Goal: Information Seeking & Learning: Find specific page/section

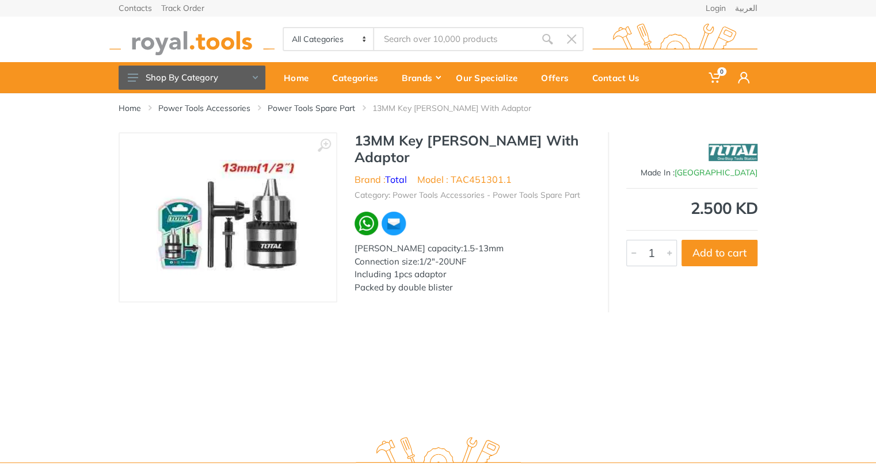
click at [580, 291] on div "‹ › 13MM Key Chuck With Adaptor Brand : Total China 6741 1" at bounding box center [438, 222] width 639 height 180
click at [508, 189] on div "13MM Key Chuck With Adaptor Brand : Total Model : TAC451301.1 Category: Power T…" at bounding box center [472, 216] width 270 height 169
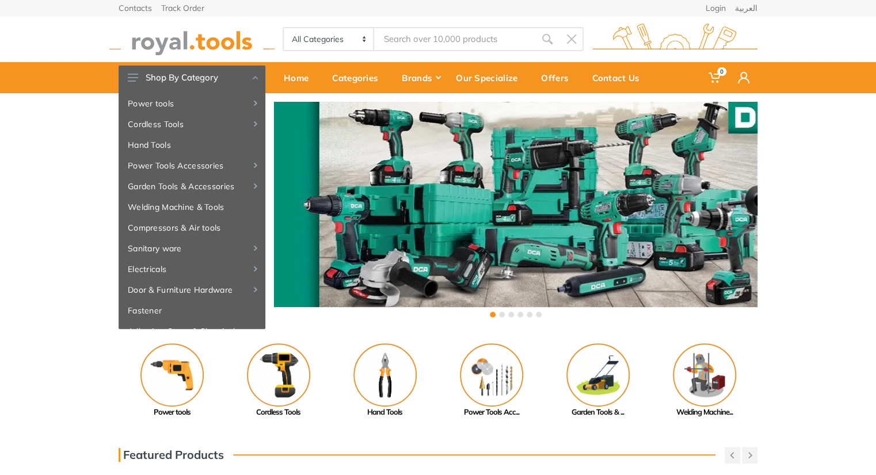
type input "s"
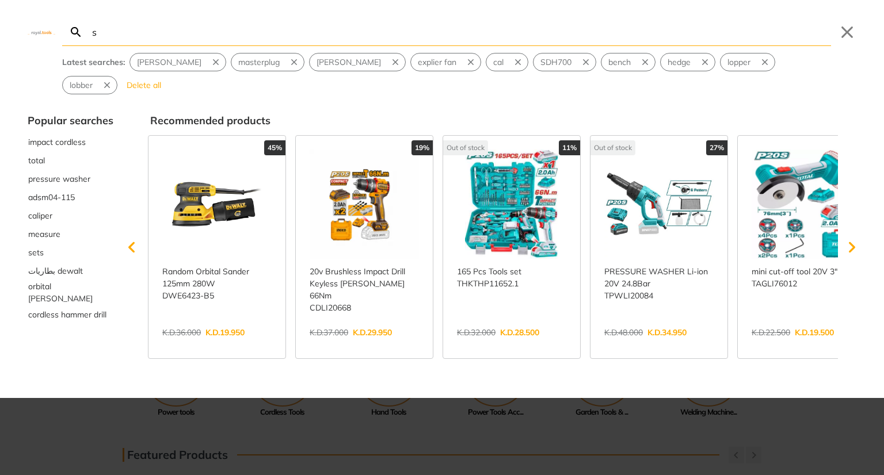
type input "s"
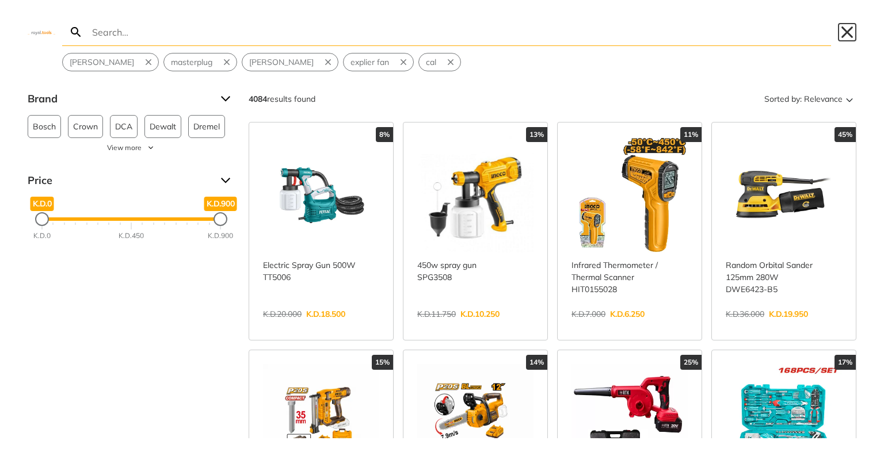
click at [851, 34] on button "Close" at bounding box center [847, 32] width 18 height 18
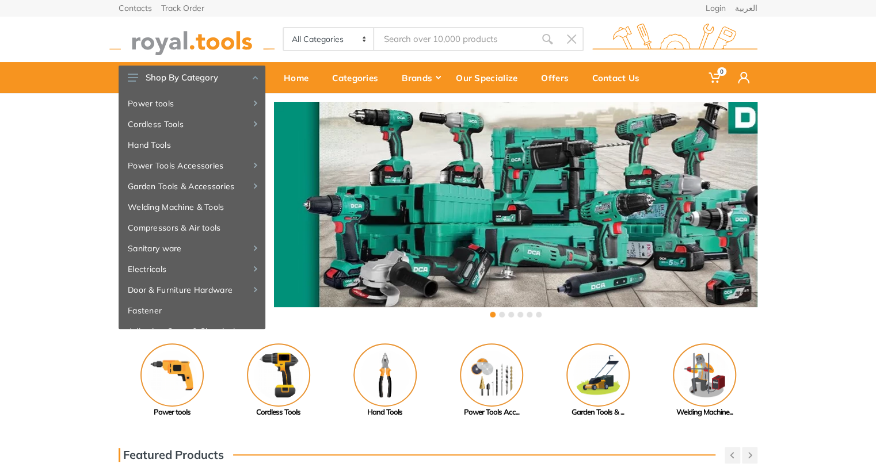
click at [420, 41] on input "Site search" at bounding box center [454, 39] width 161 height 24
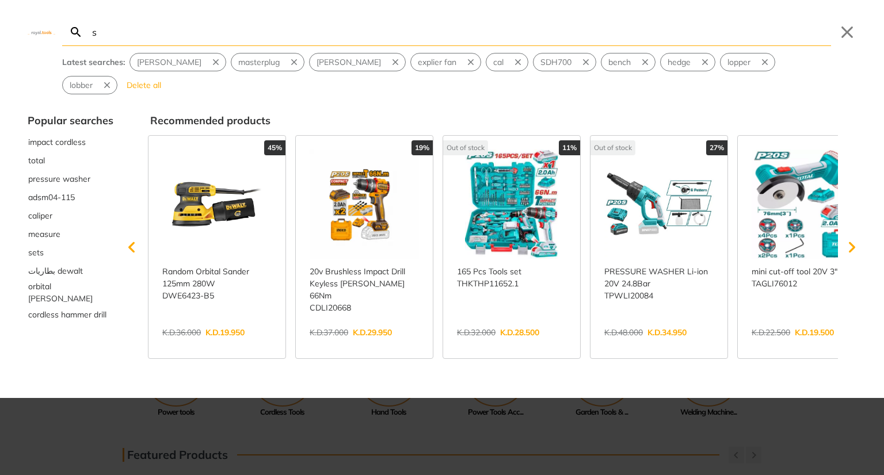
type input "s"
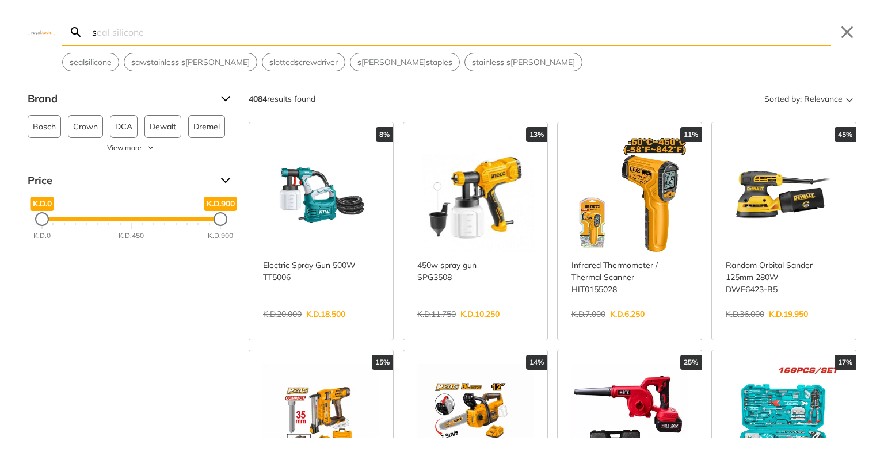
click at [836, 33] on div "s Search seal silicone Submit Close s eal s ilicone s aw s [PERSON_NAME] s s s …" at bounding box center [442, 35] width 884 height 71
click at [845, 35] on button "Close" at bounding box center [847, 32] width 18 height 18
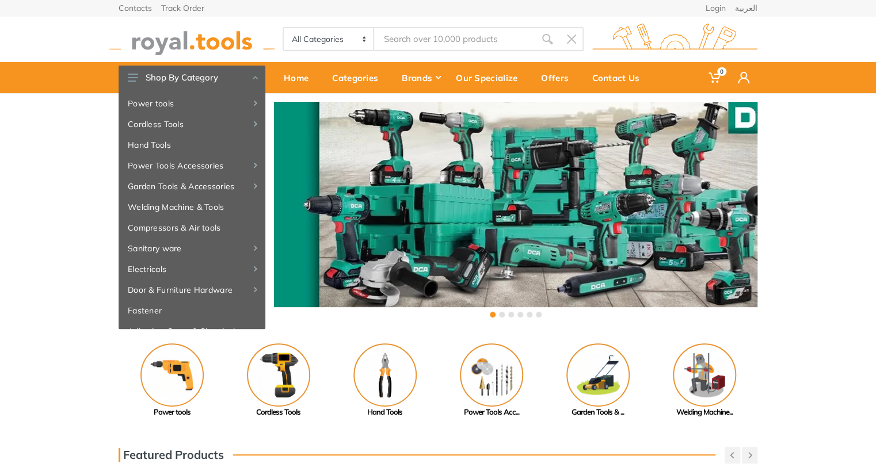
click at [506, 39] on input "Site search" at bounding box center [454, 39] width 161 height 24
type input "a"
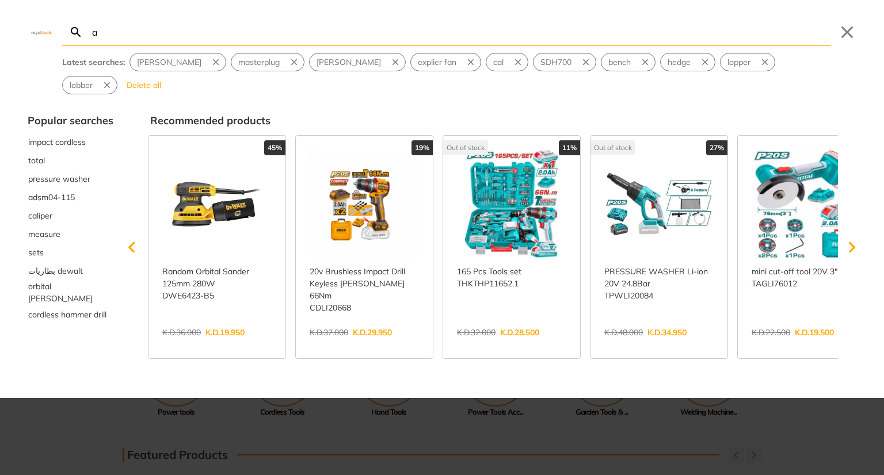
type input "a"
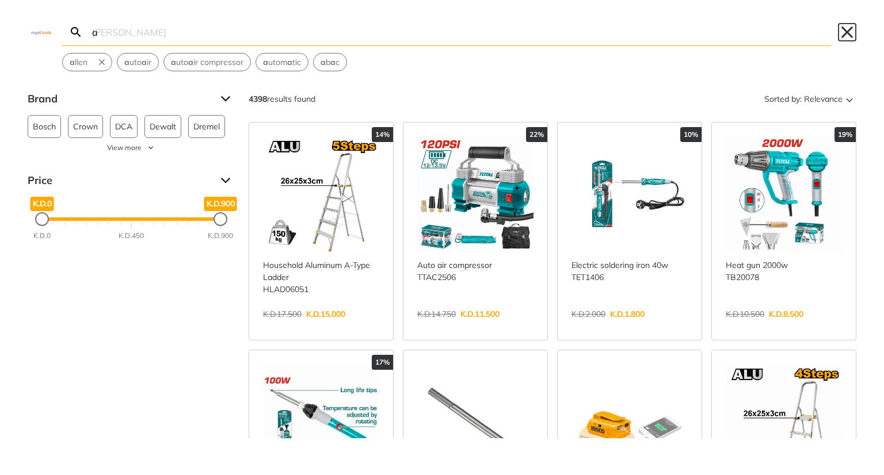
click at [853, 33] on button "Close" at bounding box center [847, 32] width 18 height 18
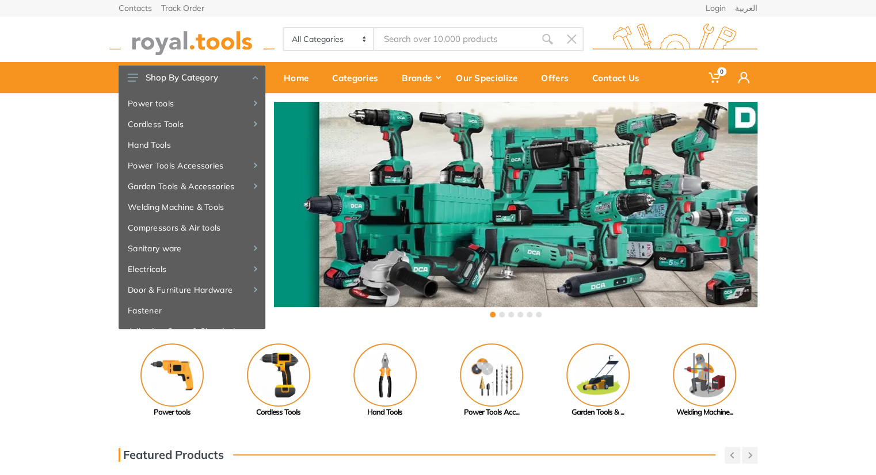
click at [497, 32] on input "Site search" at bounding box center [454, 39] width 161 height 24
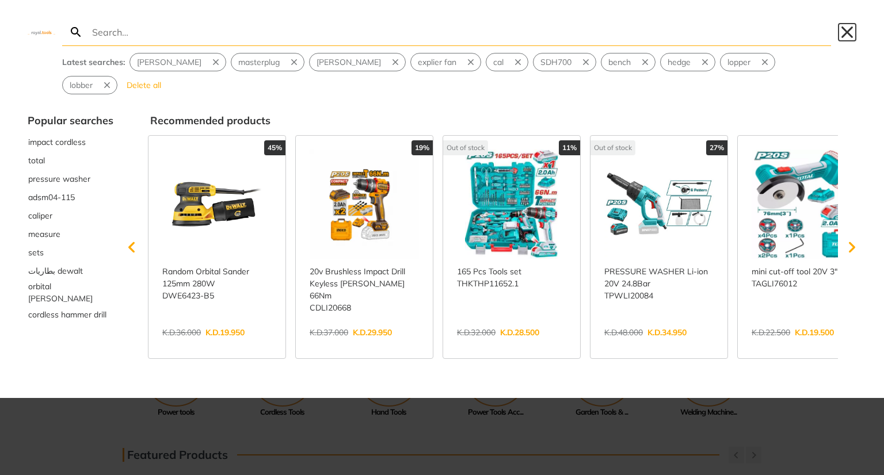
click at [844, 33] on button "Close" at bounding box center [847, 32] width 18 height 18
